Goal: Information Seeking & Learning: Learn about a topic

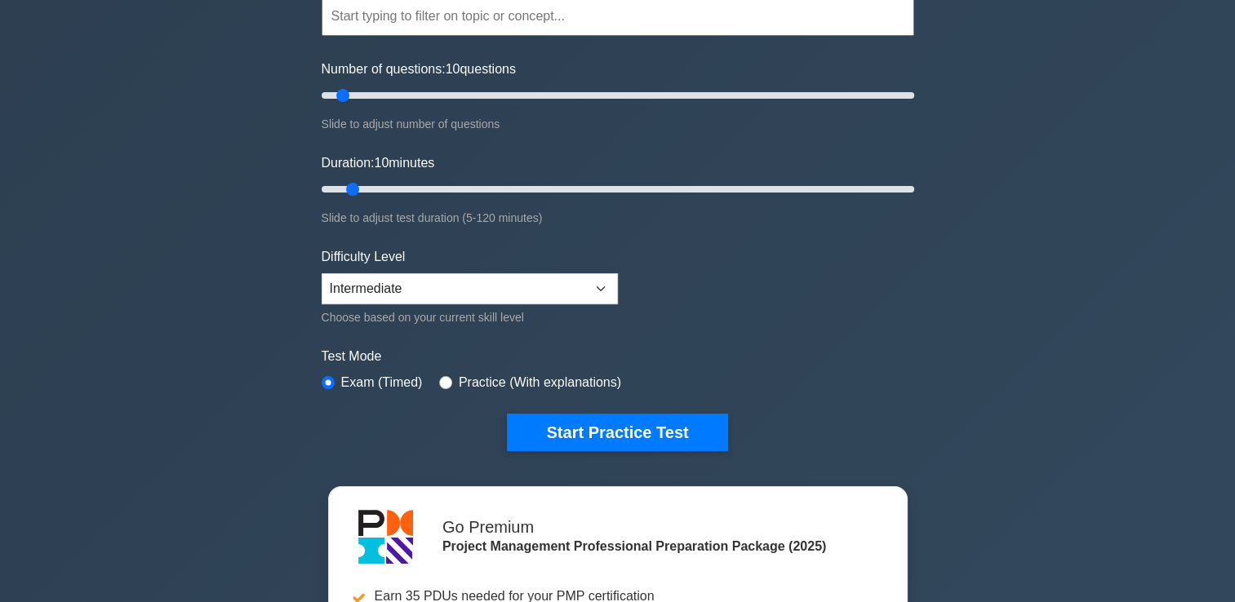
scroll to position [245, 0]
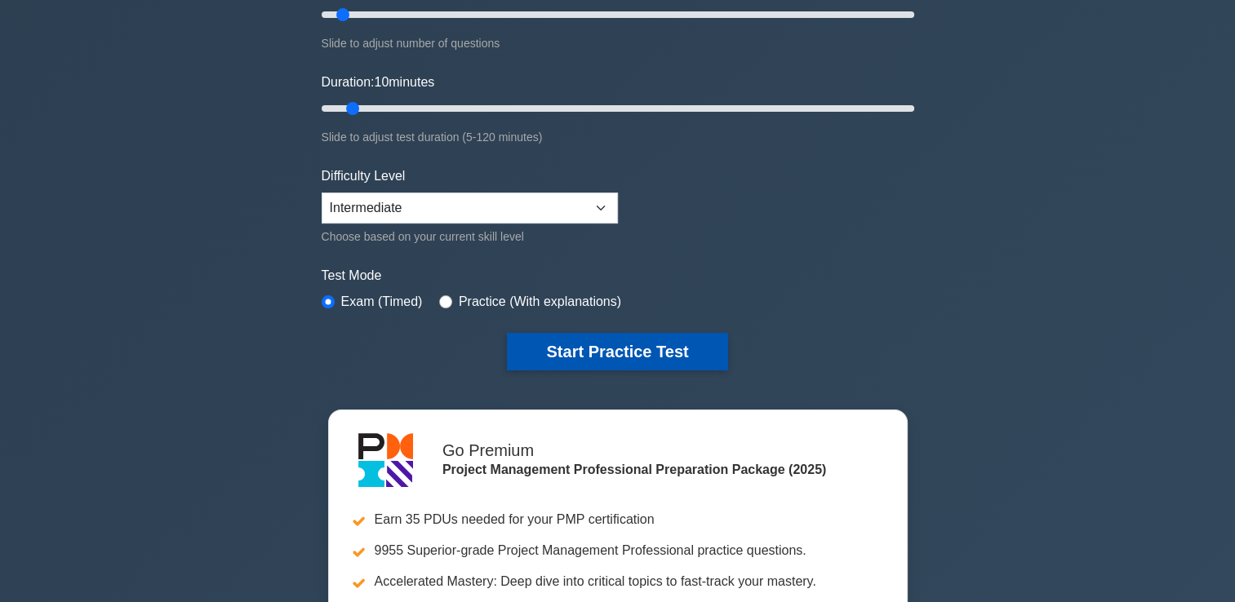
click at [572, 351] on button "Start Practice Test" at bounding box center [617, 352] width 220 height 38
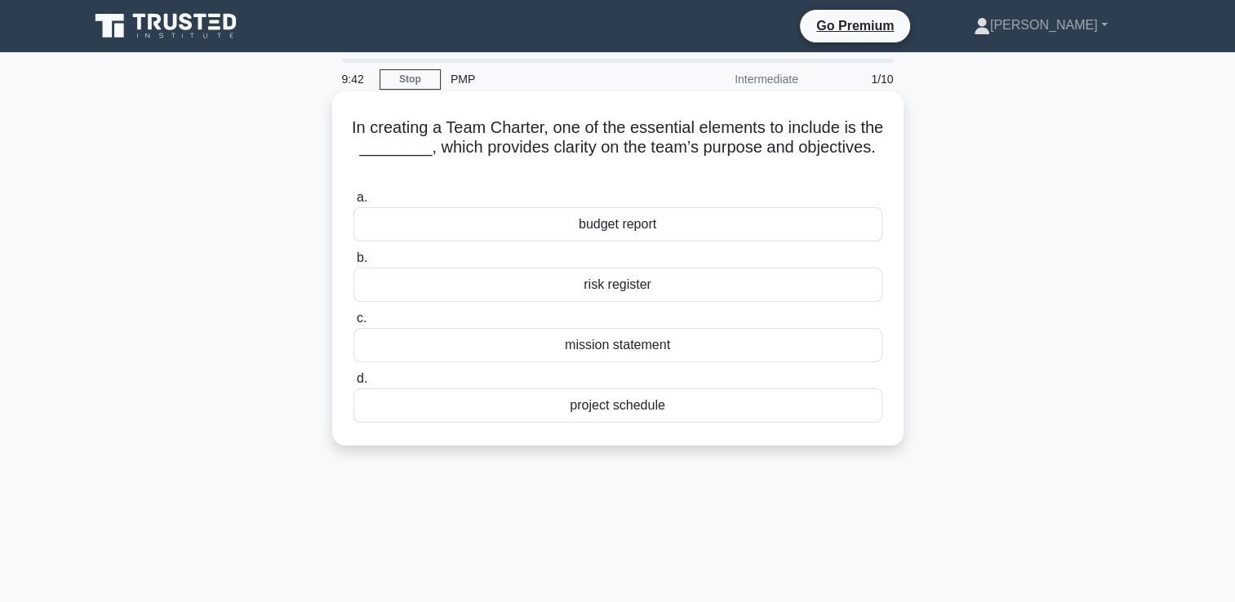
click at [619, 352] on div "mission statement" at bounding box center [617, 345] width 529 height 34
click at [353, 324] on input "c. mission statement" at bounding box center [353, 318] width 0 height 11
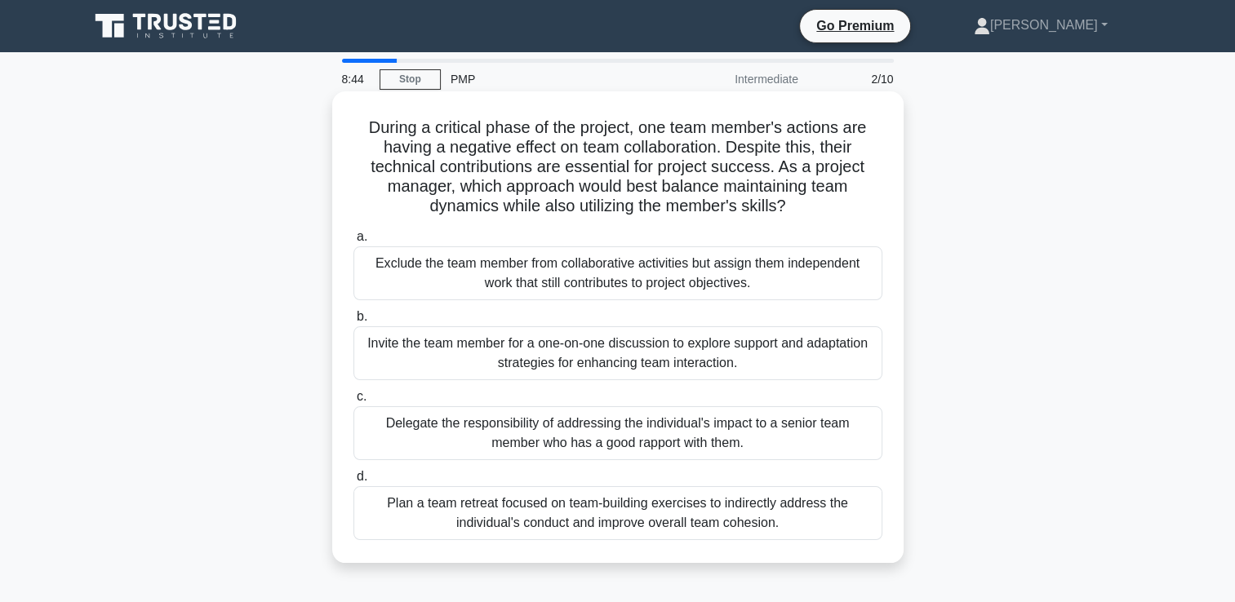
click at [655, 361] on div "Invite the team member for a one-on-one discussion to explore support and adapt…" at bounding box center [617, 353] width 529 height 54
click at [353, 322] on input "b. Invite the team member for a one-on-one discussion to explore support and ad…" at bounding box center [353, 317] width 0 height 11
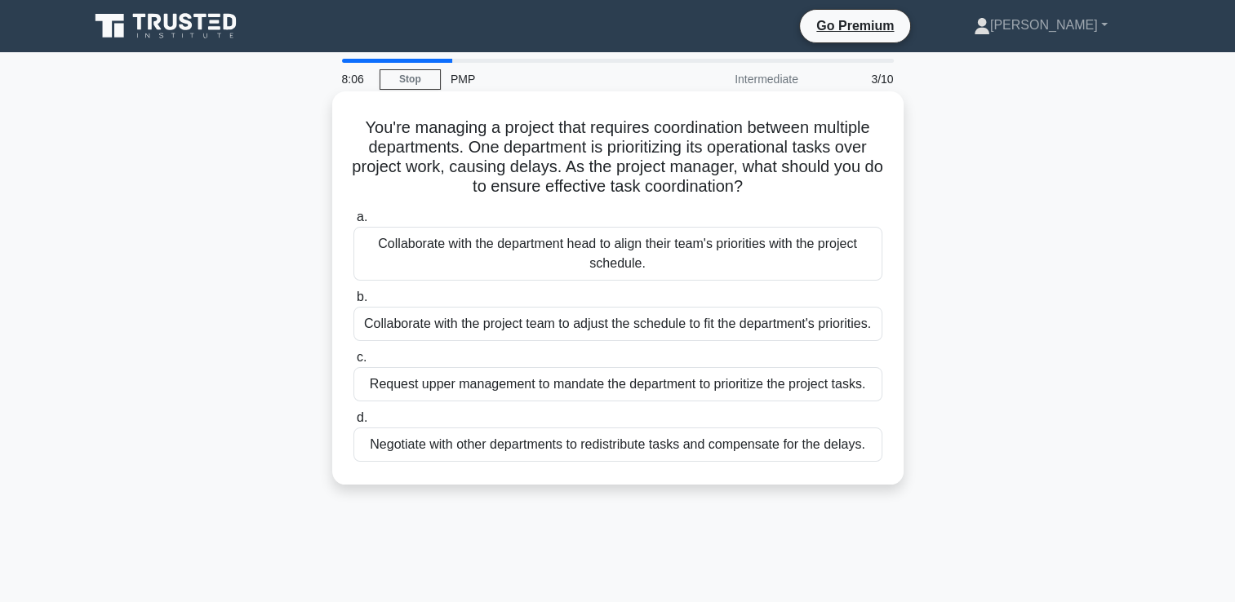
click at [619, 266] on div "Collaborate with the department head to align their team's priorities with the …" at bounding box center [617, 254] width 529 height 54
click at [353, 223] on input "a. Collaborate with the department head to align their team's priorities with t…" at bounding box center [353, 217] width 0 height 11
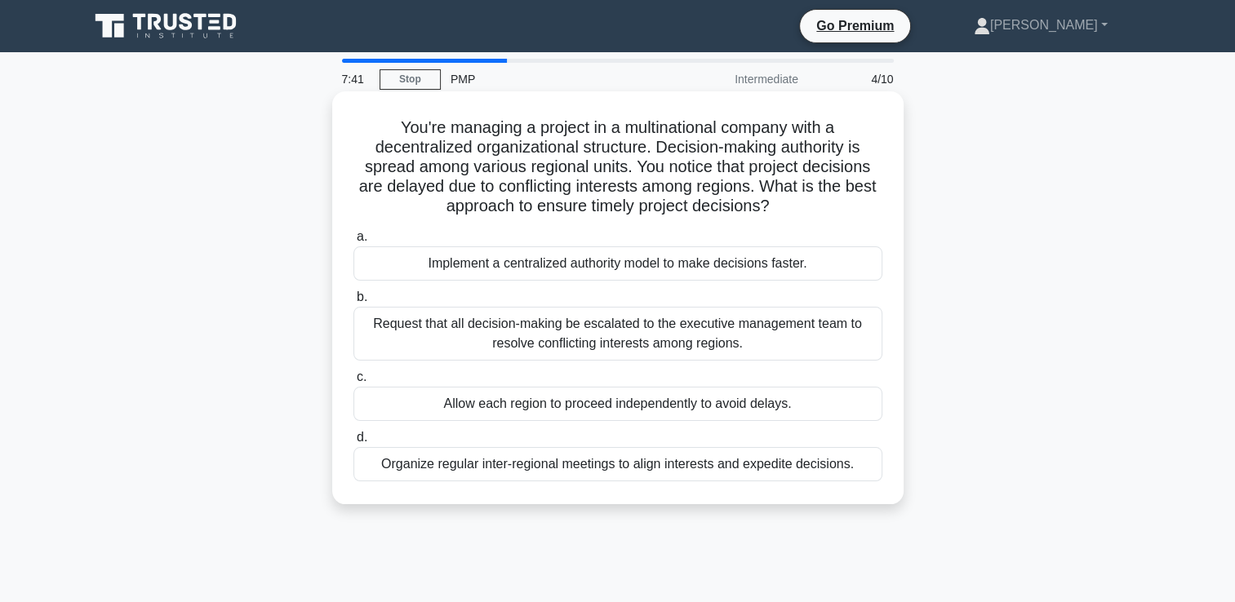
click at [516, 471] on div "Organize regular inter-regional meetings to align interests and expedite decisi…" at bounding box center [617, 464] width 529 height 34
click at [353, 443] on input "d. Organize regular inter-regional meetings to align interests and expedite dec…" at bounding box center [353, 438] width 0 height 11
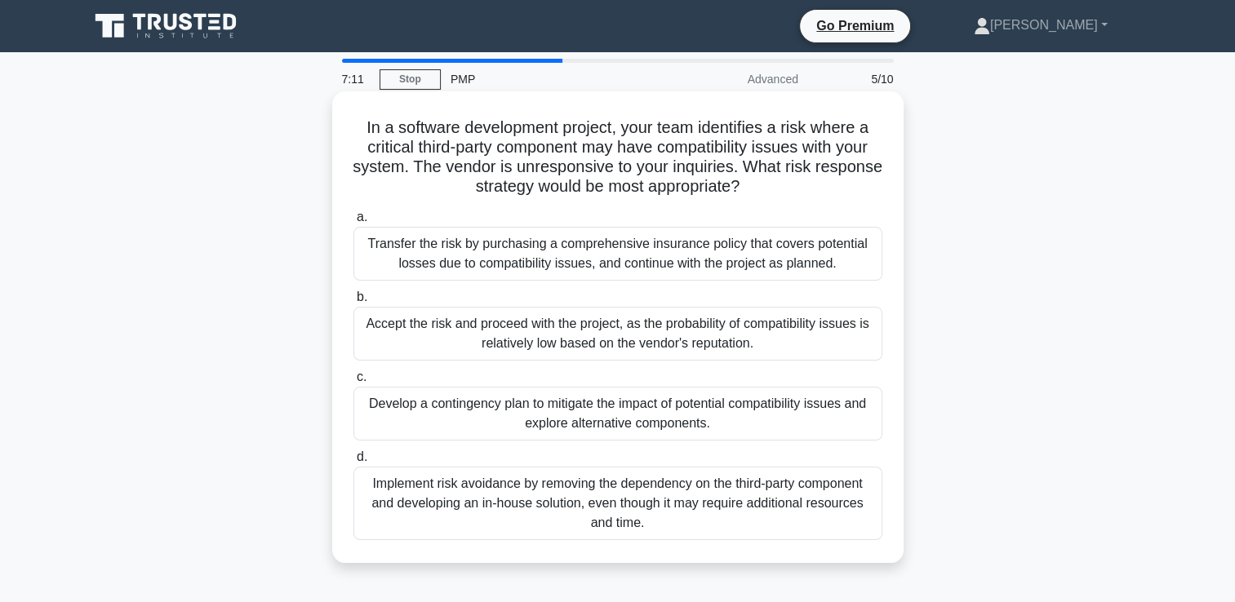
click at [570, 257] on div "Transfer the risk by purchasing a comprehensive insurance policy that covers po…" at bounding box center [617, 254] width 529 height 54
click at [353, 223] on input "a. Transfer the risk by purchasing a comprehensive insurance policy that covers…" at bounding box center [353, 217] width 0 height 11
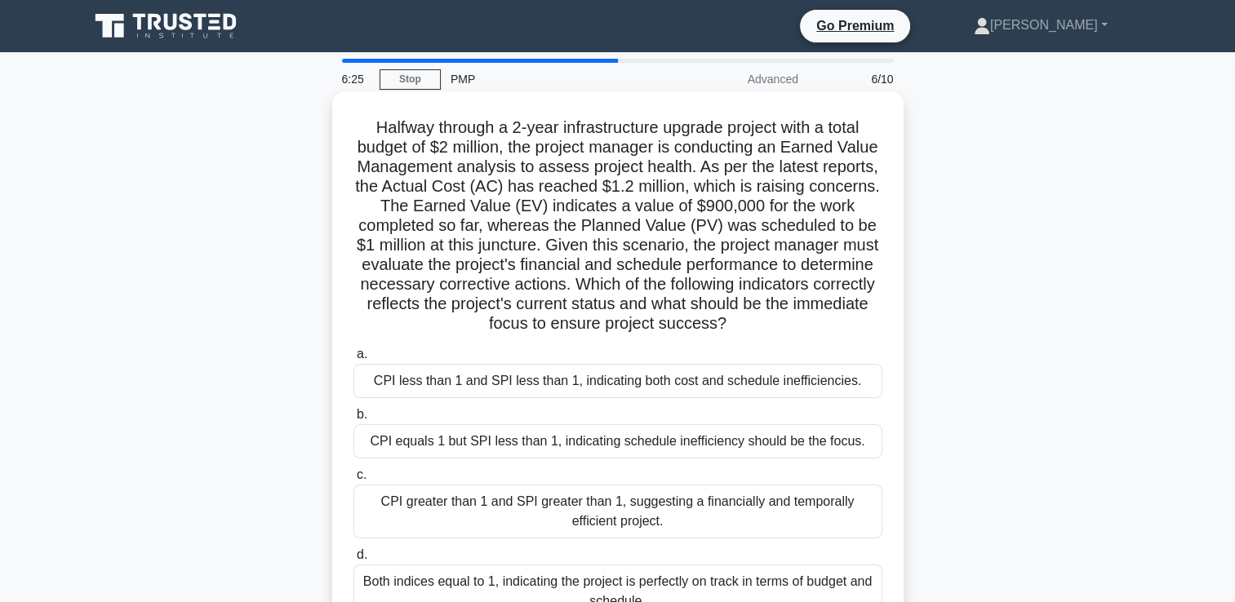
scroll to position [82, 0]
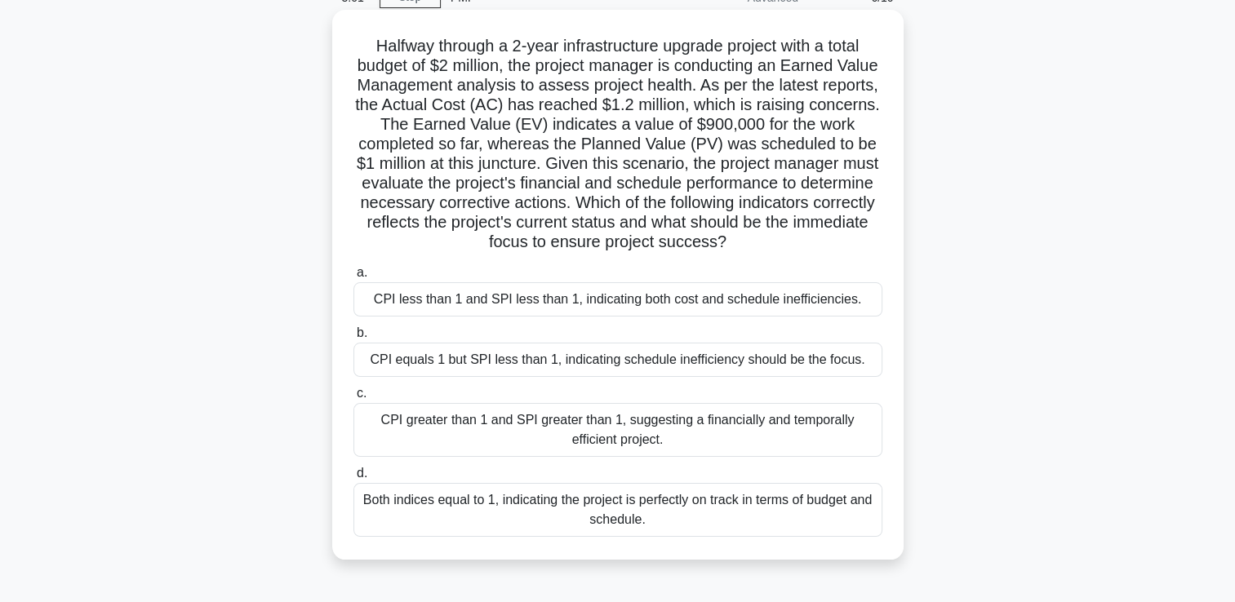
click at [432, 306] on div "CPI less than 1 and SPI less than 1, indicating both cost and schedule ineffici…" at bounding box center [617, 299] width 529 height 34
click at [353, 278] on input "a. CPI less than 1 and SPI less than 1, indicating both cost and schedule ineff…" at bounding box center [353, 273] width 0 height 11
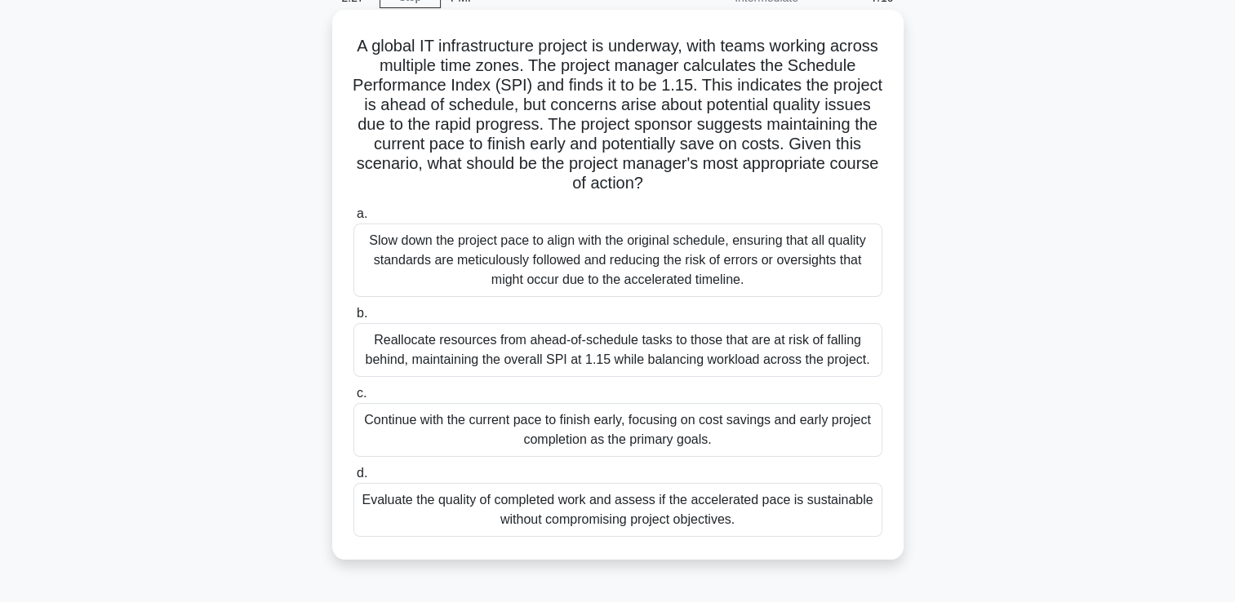
click at [584, 500] on div "Evaluate the quality of completed work and assess if the accelerated pace is su…" at bounding box center [617, 510] width 529 height 54
click at [353, 479] on input "d. Evaluate the quality of completed work and assess if the accelerated pace is…" at bounding box center [353, 474] width 0 height 11
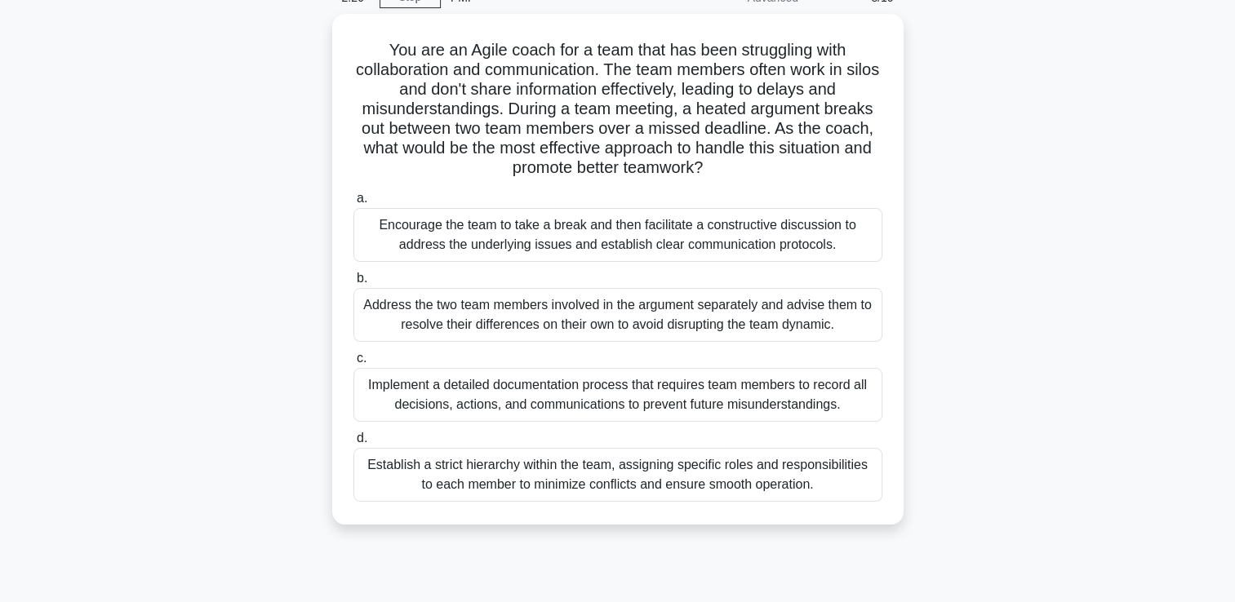
scroll to position [0, 0]
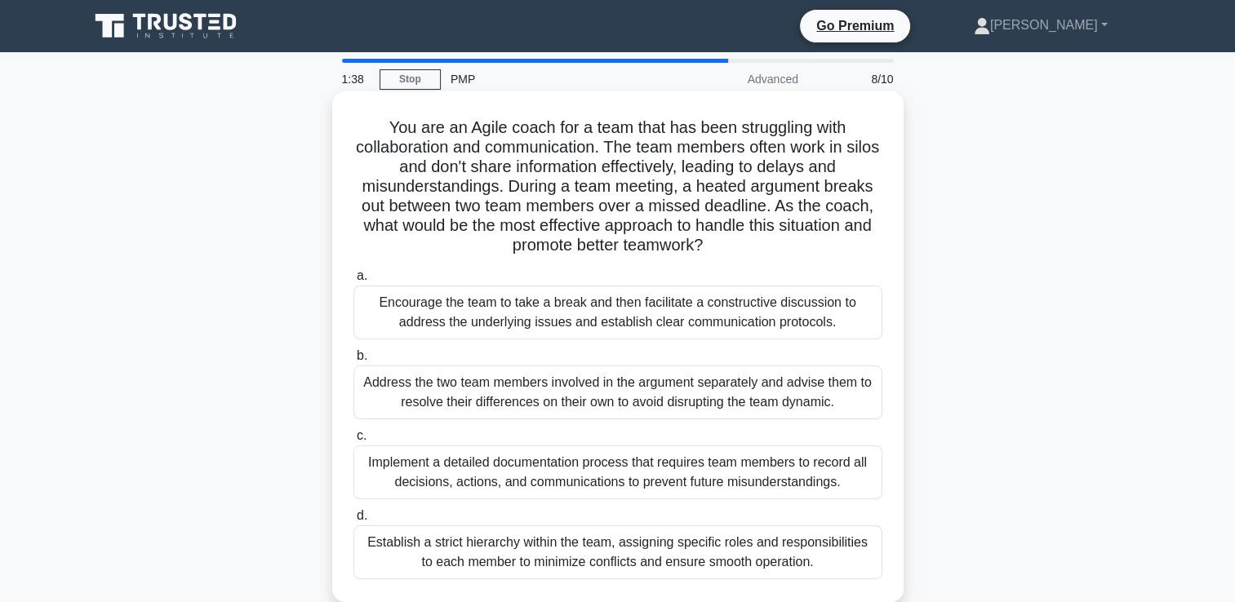
click at [495, 389] on div "Address the two team members involved in the argument separately and advise the…" at bounding box center [617, 393] width 529 height 54
click at [353, 362] on input "b. Address the two team members involved in the argument separately and advise …" at bounding box center [353, 356] width 0 height 11
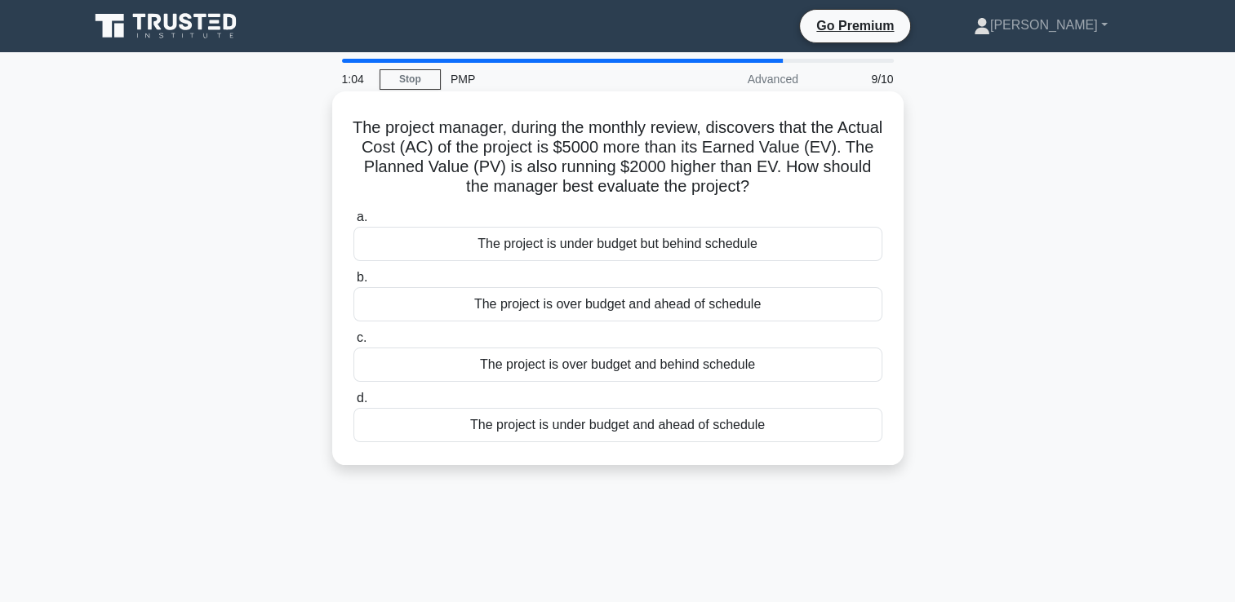
click at [597, 366] on div "The project is over budget and behind schedule" at bounding box center [617, 365] width 529 height 34
click at [353, 344] on input "c. The project is over budget and behind schedule" at bounding box center [353, 338] width 0 height 11
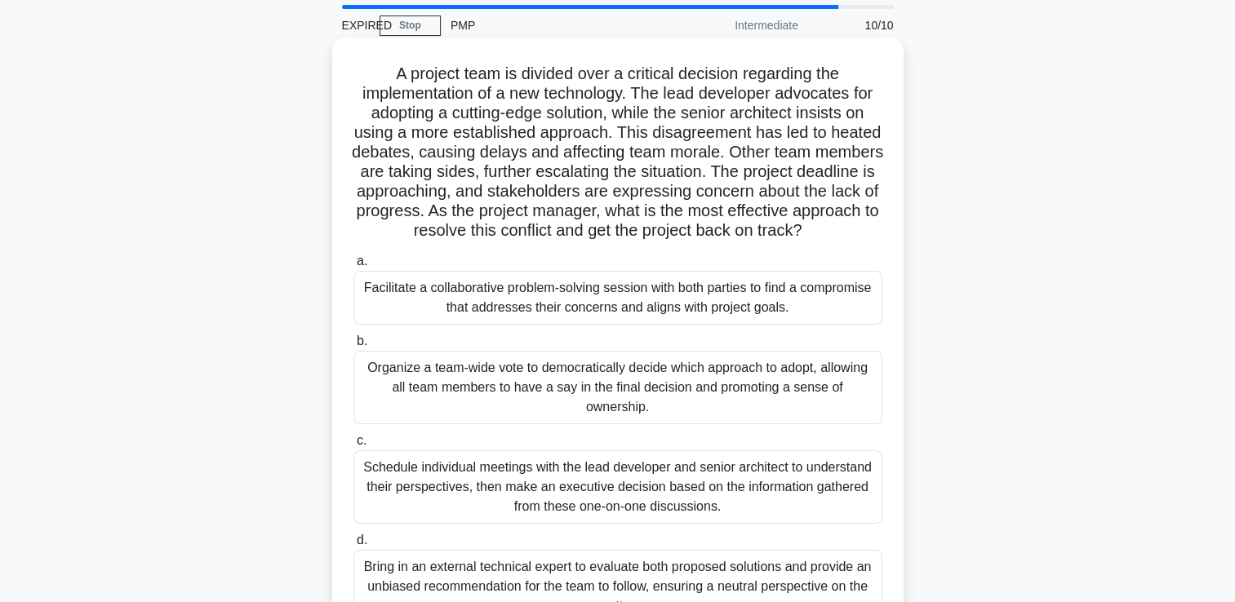
scroll to position [82, 0]
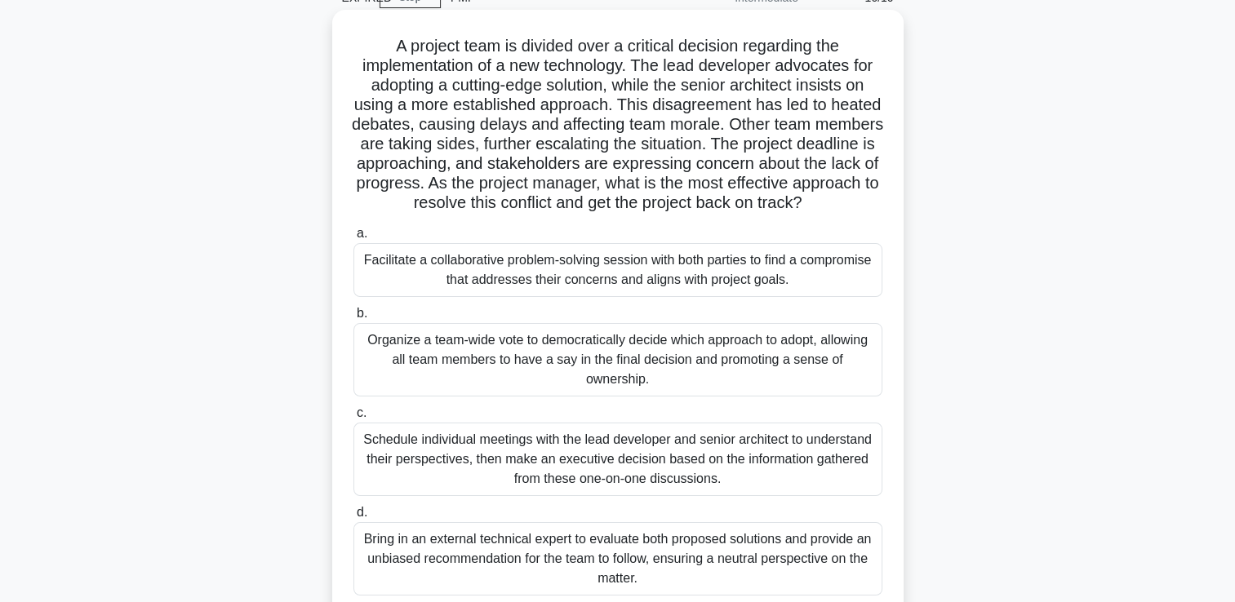
click at [646, 495] on div "Schedule individual meetings with the lead developer and senior architect to un…" at bounding box center [617, 459] width 529 height 73
click at [353, 419] on input "c. Schedule individual meetings with the lead developer and senior architect to…" at bounding box center [353, 413] width 0 height 11
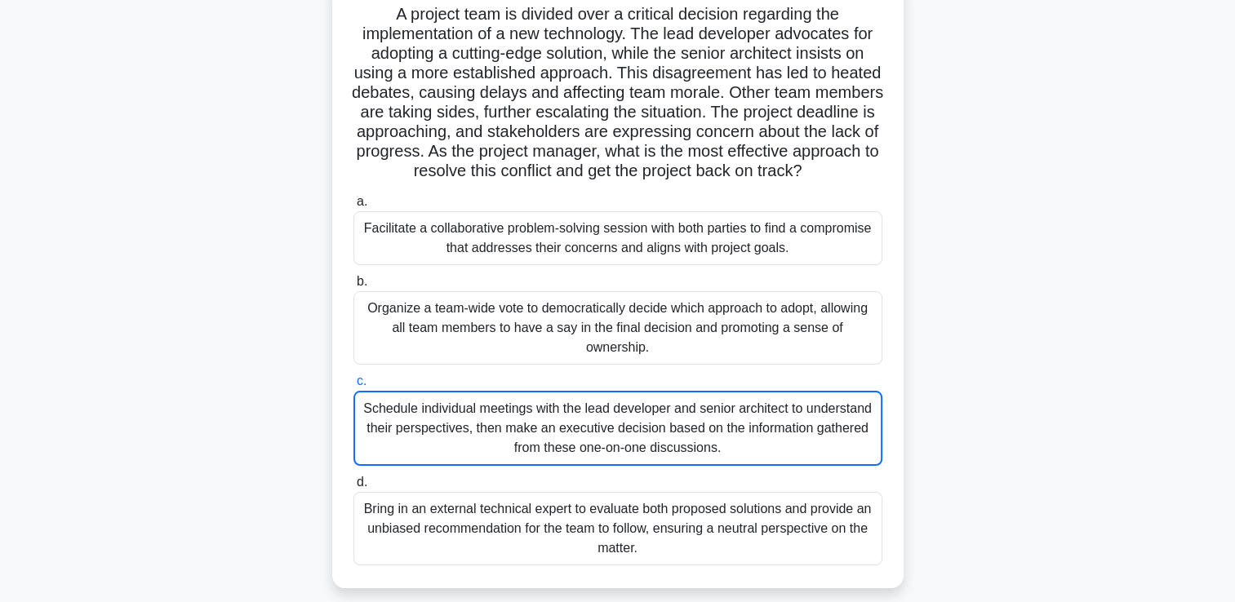
scroll to position [245, 0]
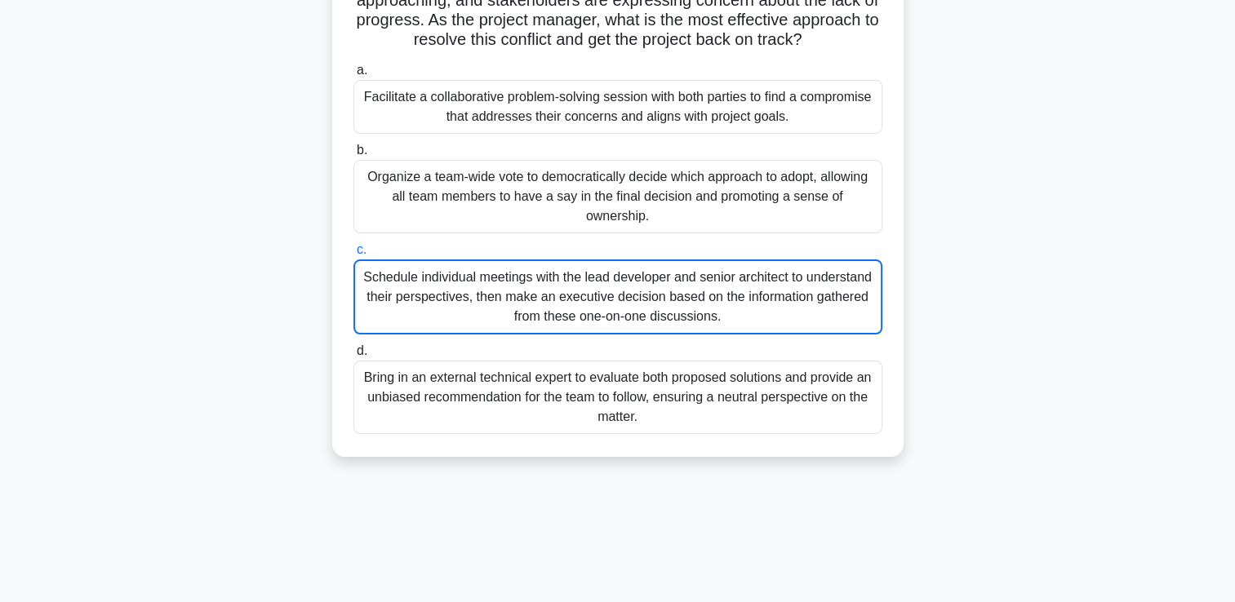
click at [635, 328] on div "Schedule individual meetings with the lead developer and senior architect to un…" at bounding box center [617, 297] width 529 height 75
click at [353, 255] on input "c. Schedule individual meetings with the lead developer and senior architect to…" at bounding box center [353, 250] width 0 height 11
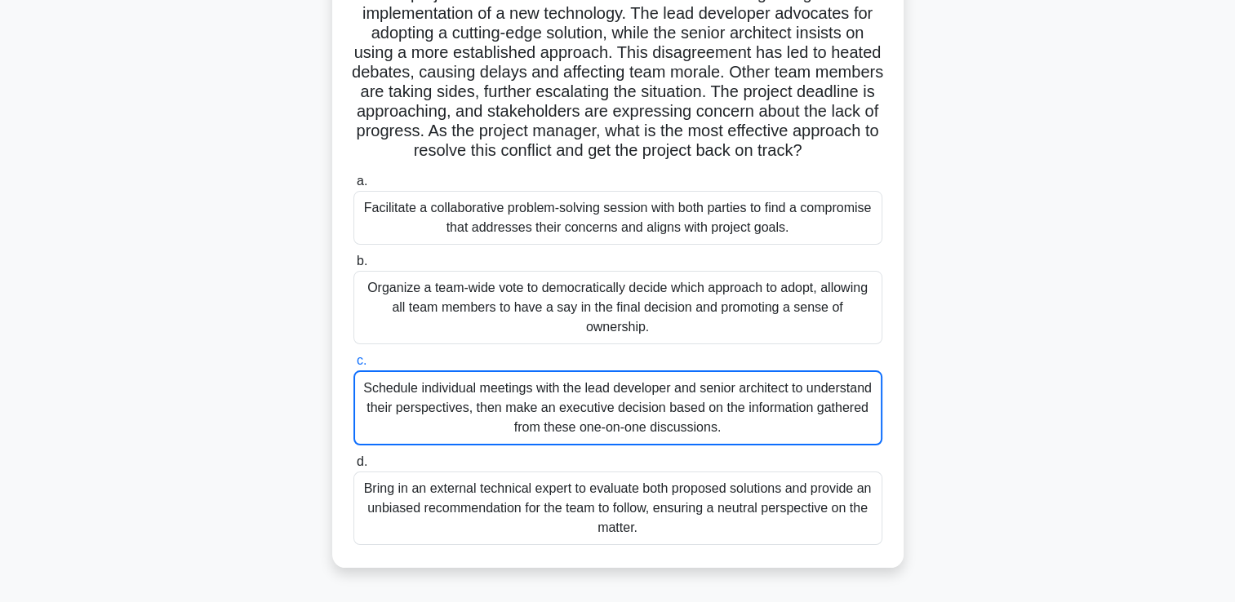
scroll to position [0, 0]
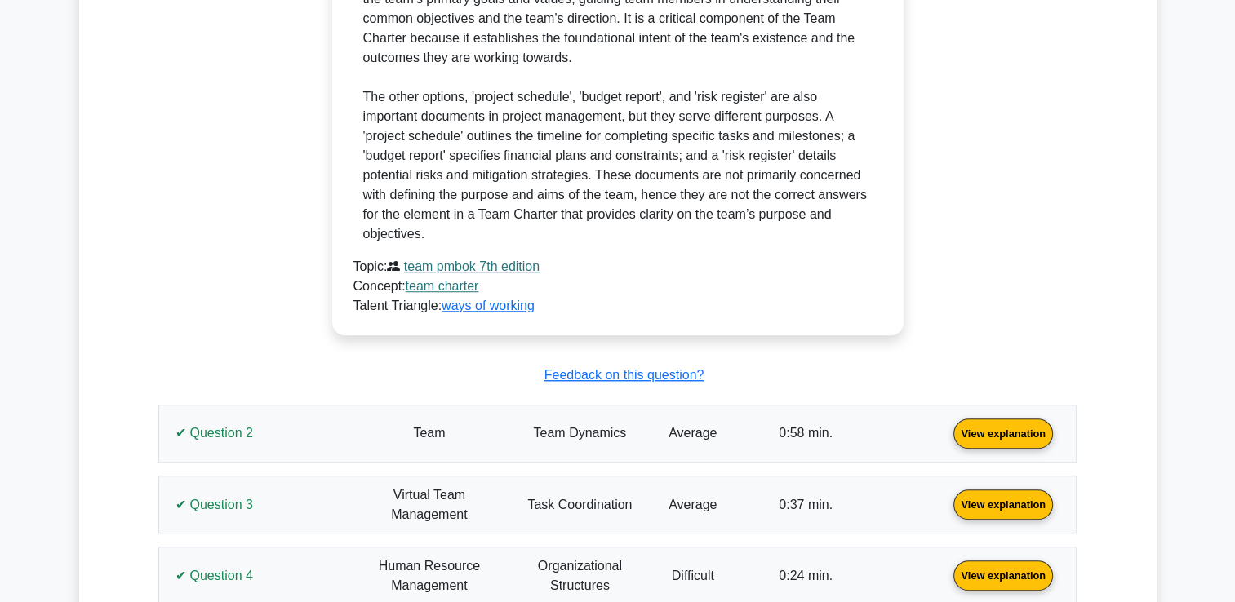
scroll to position [1388, 0]
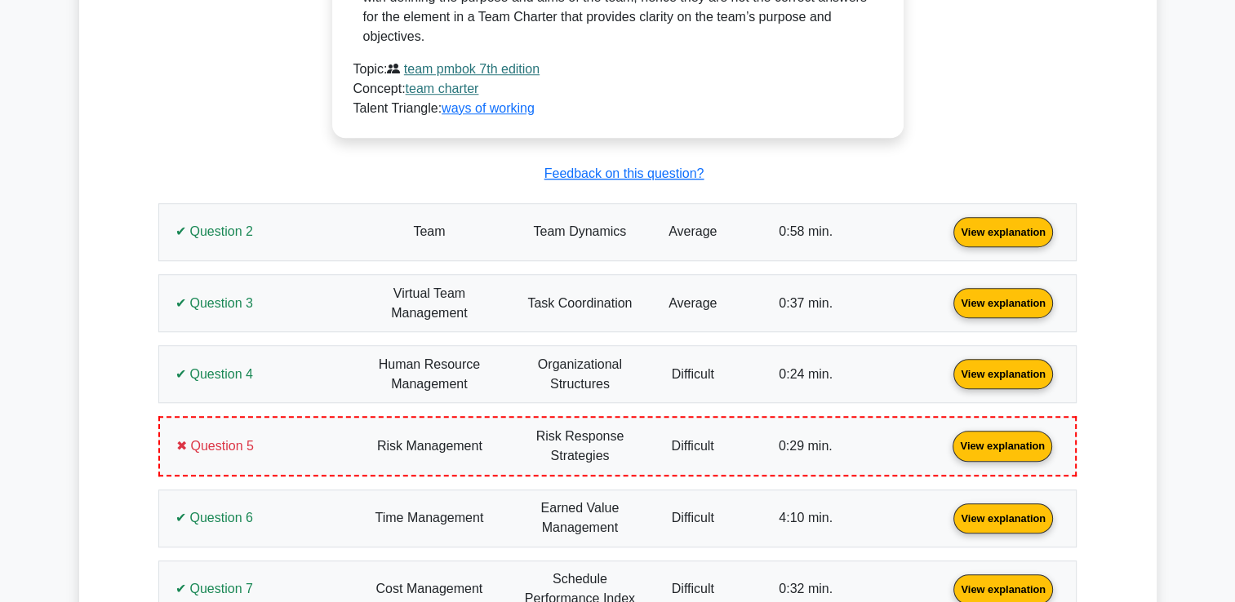
click at [946, 452] on link "View explanation" at bounding box center [1002, 445] width 113 height 14
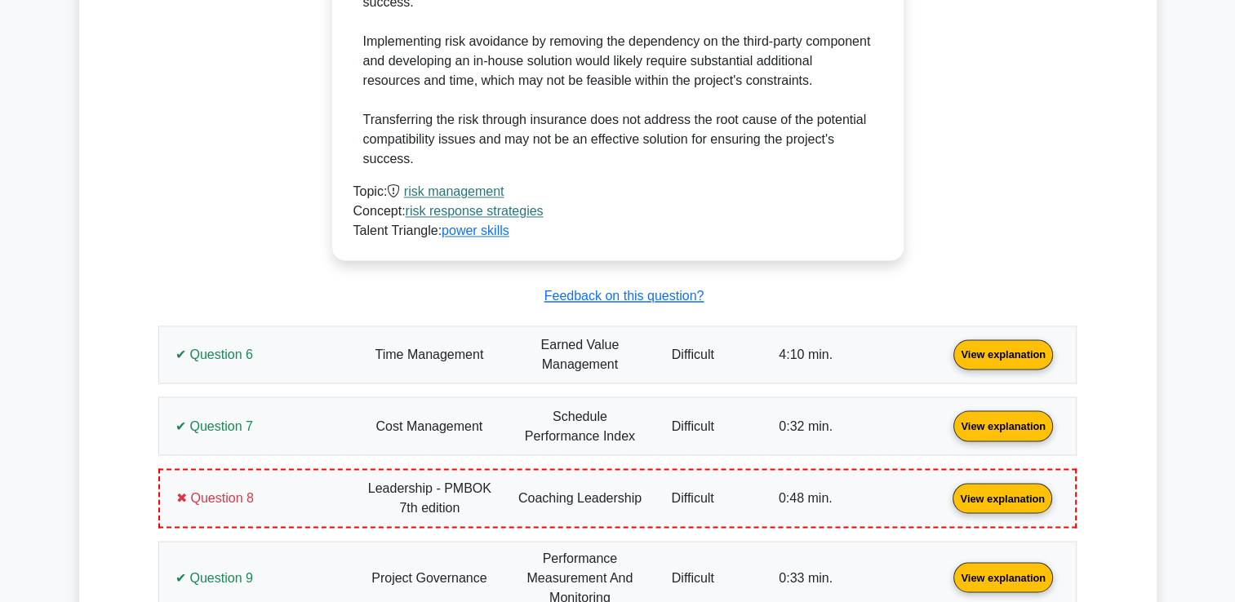
scroll to position [2694, 0]
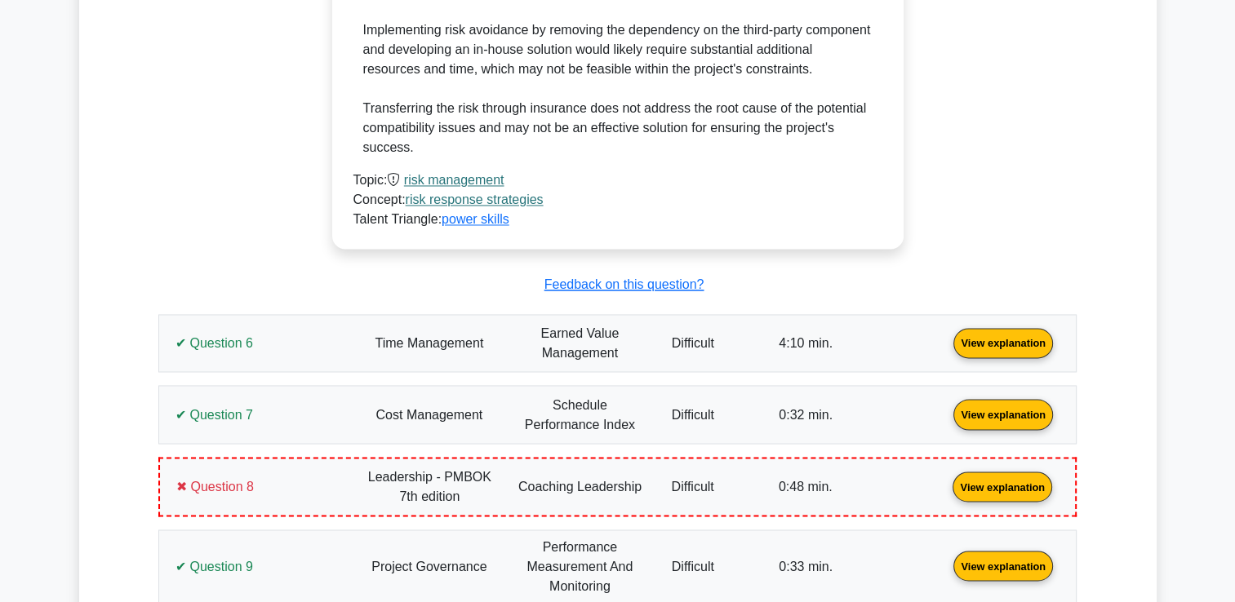
click at [946, 492] on link "View explanation" at bounding box center [1002, 485] width 113 height 14
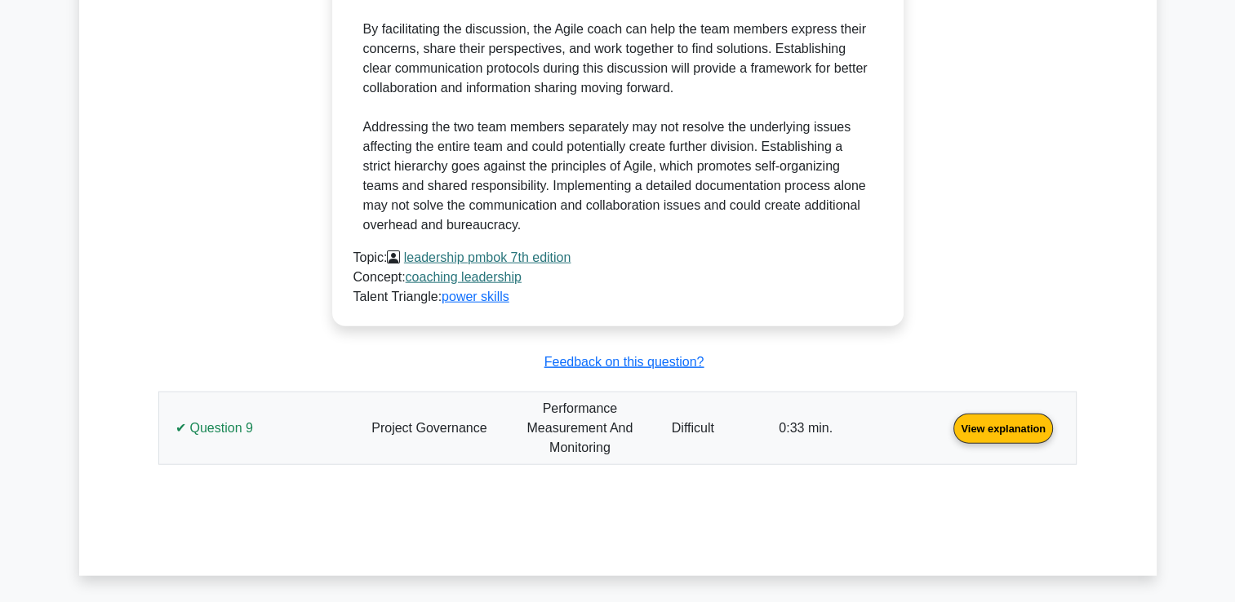
scroll to position [3836, 0]
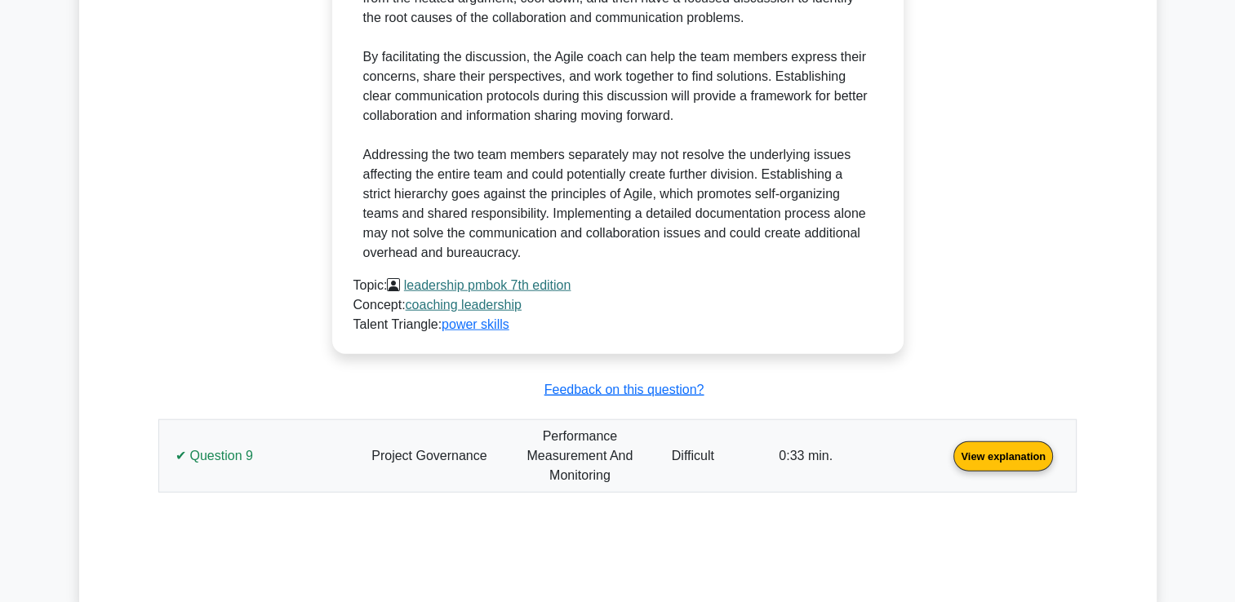
click at [947, 463] on link "View explanation" at bounding box center [1003, 456] width 113 height 14
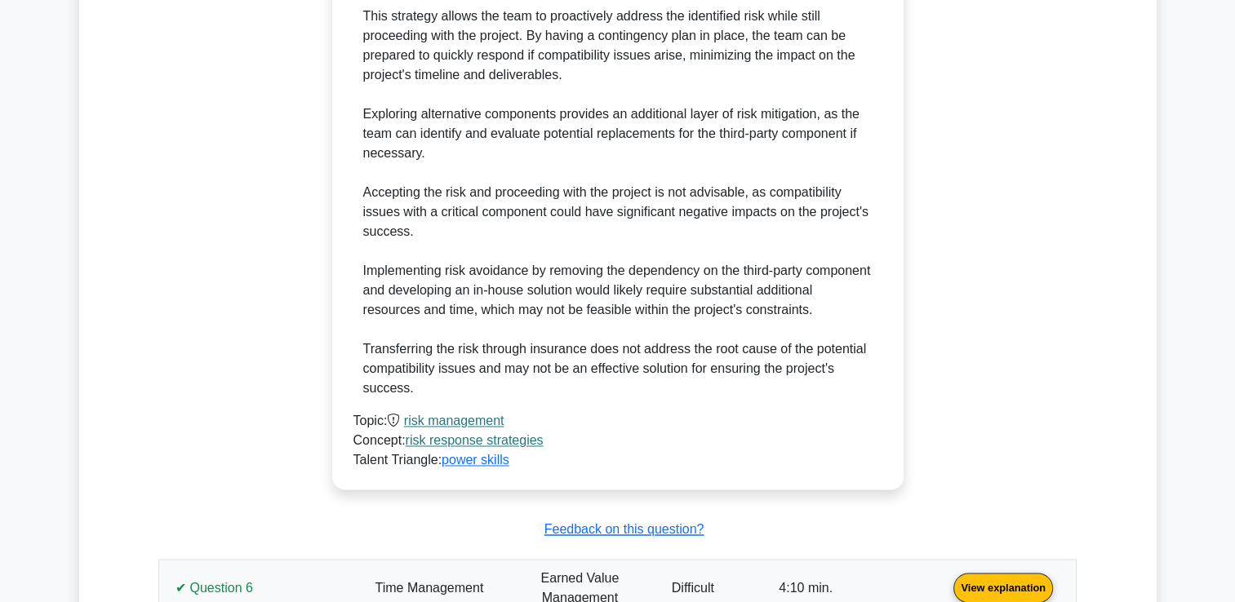
scroll to position [2775, 0]
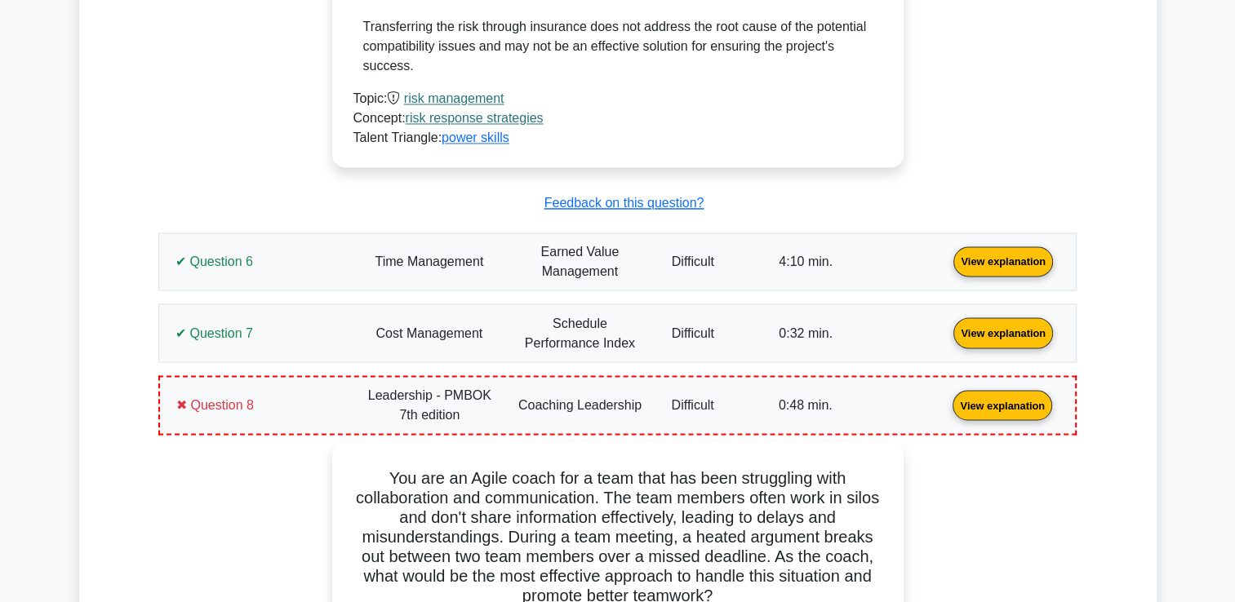
click at [947, 268] on link "View explanation" at bounding box center [1003, 261] width 113 height 14
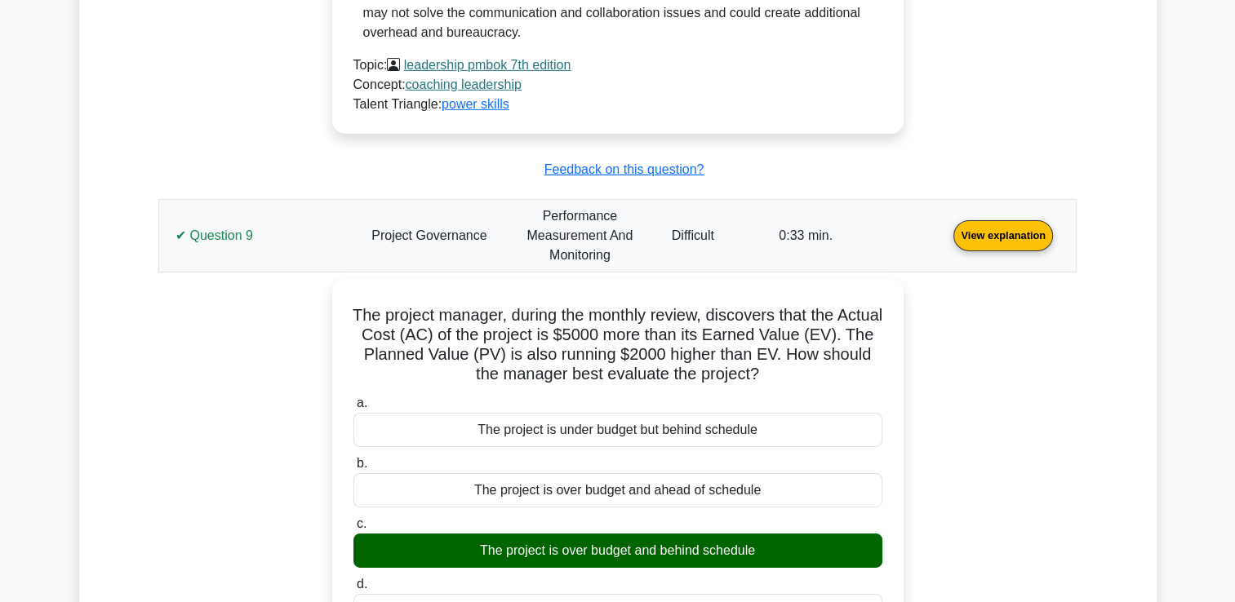
scroll to position [6408, 0]
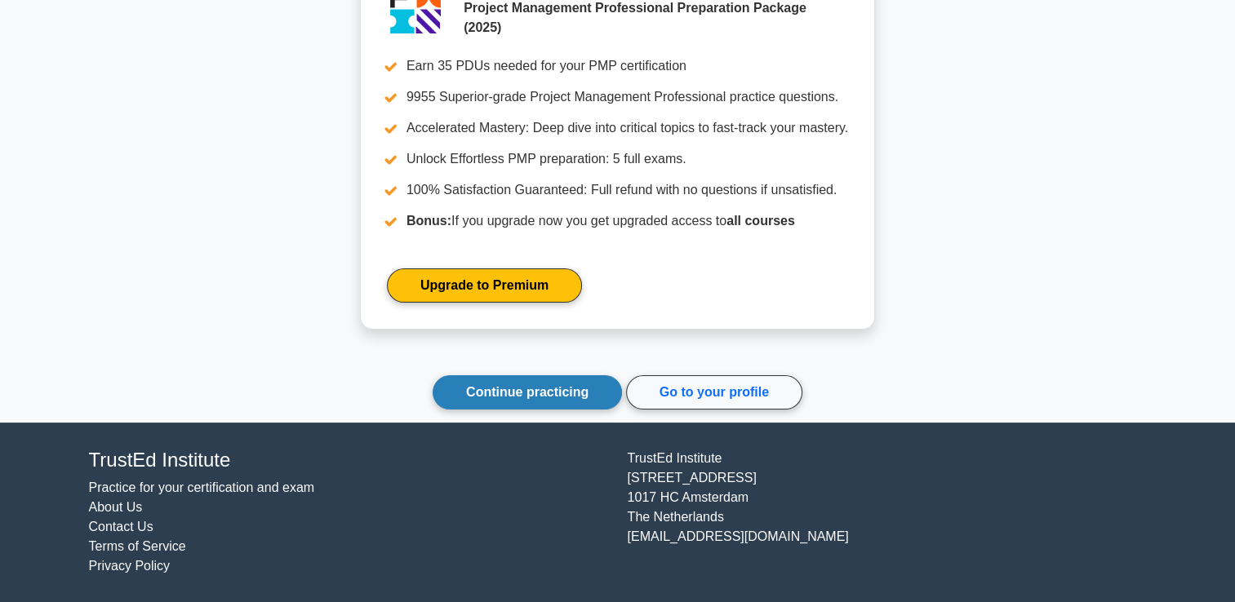
click at [546, 398] on link "Continue practicing" at bounding box center [527, 392] width 189 height 34
